Goal: Complete application form: Complete application form

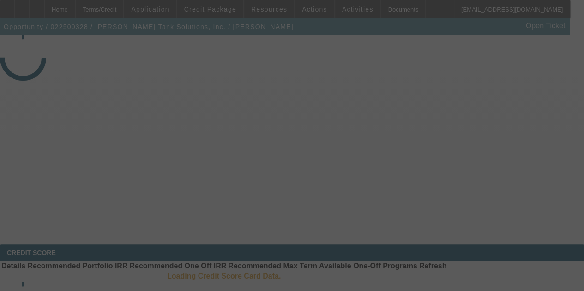
select select "3"
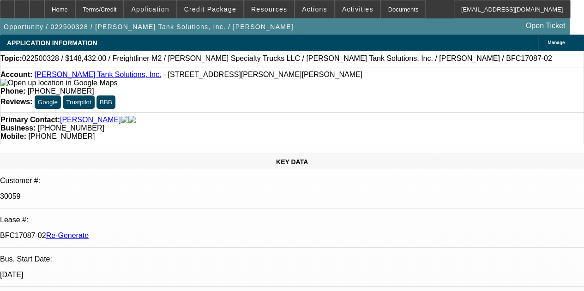
select select "0"
select select "2"
select select "0"
select select "6"
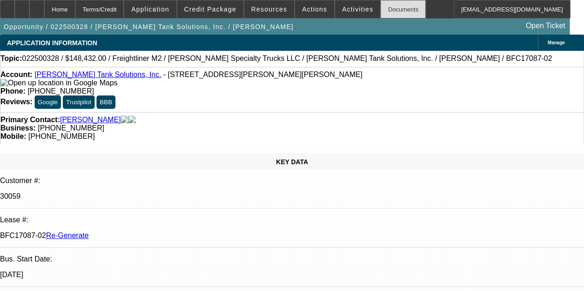
click at [380, 10] on div "Documents" at bounding box center [402, 9] width 45 height 18
click at [44, 8] on div at bounding box center [37, 9] width 15 height 18
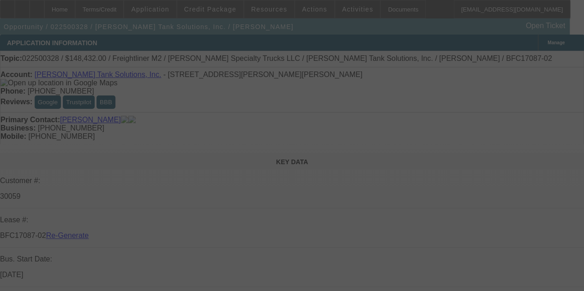
select select "3"
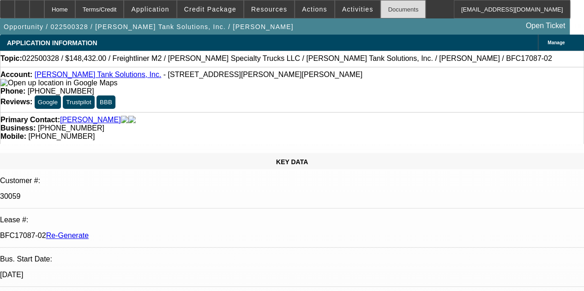
select select "0"
select select "2"
select select "0"
select select "6"
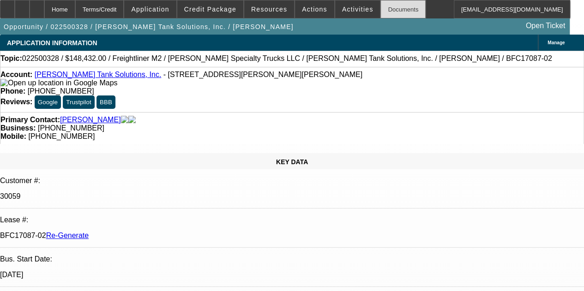
click at [388, 9] on div "Documents" at bounding box center [402, 9] width 45 height 18
